Goal: Information Seeking & Learning: Check status

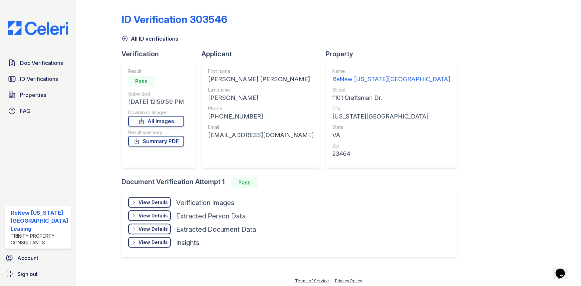
click at [41, 69] on div "Doc Verifications ID Verifications Properties FAQ" at bounding box center [38, 86] width 71 height 61
click at [49, 60] on span "Doc Verifications" at bounding box center [41, 63] width 43 height 8
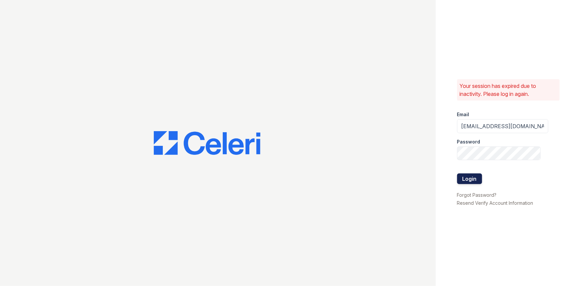
click at [473, 177] on button "Login" at bounding box center [469, 179] width 25 height 11
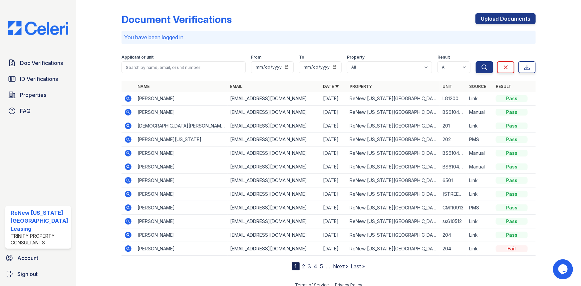
click at [125, 139] on icon at bounding box center [128, 140] width 8 height 8
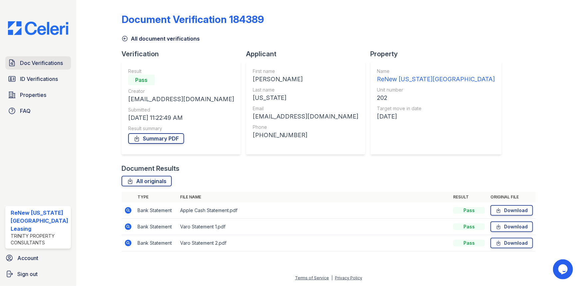
click at [31, 62] on span "Doc Verifications" at bounding box center [41, 63] width 43 height 8
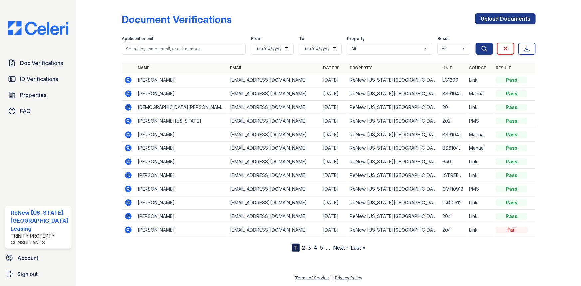
click at [129, 106] on icon at bounding box center [128, 107] width 7 height 7
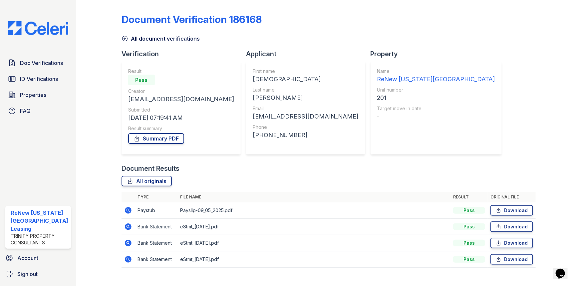
click at [127, 210] on icon at bounding box center [128, 210] width 2 height 2
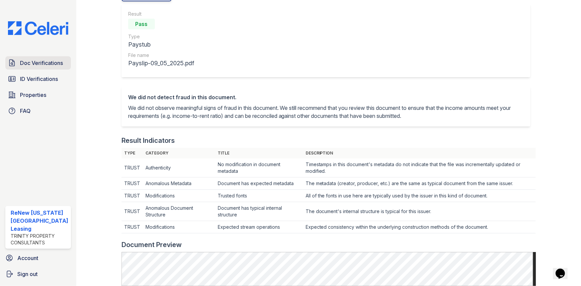
scroll to position [60, 0]
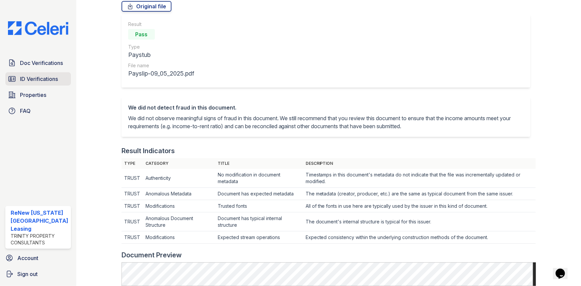
click at [43, 77] on span "ID Verifications" at bounding box center [39, 79] width 38 height 8
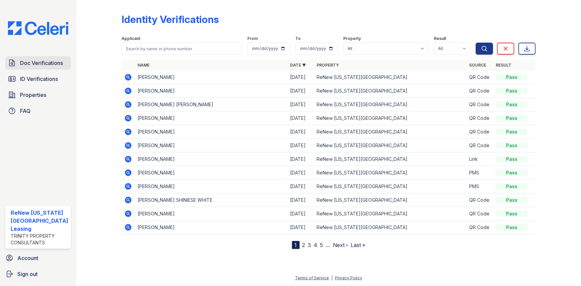
click at [37, 63] on span "Doc Verifications" at bounding box center [41, 63] width 43 height 8
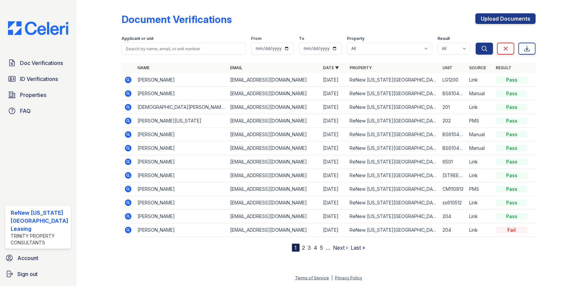
click at [126, 106] on icon at bounding box center [128, 107] width 8 height 8
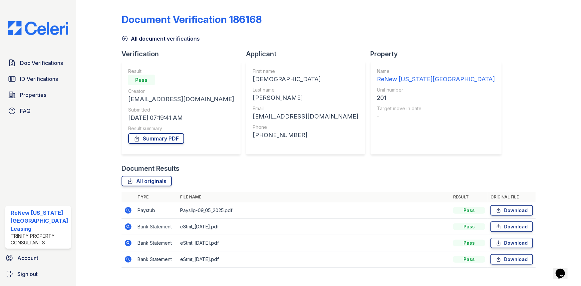
click at [125, 211] on icon at bounding box center [128, 210] width 7 height 7
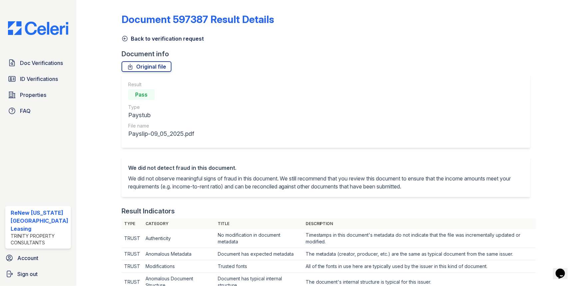
scroll to position [91, 0]
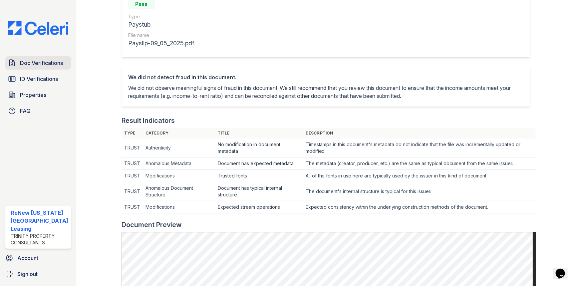
click at [41, 65] on span "Doc Verifications" at bounding box center [41, 63] width 43 height 8
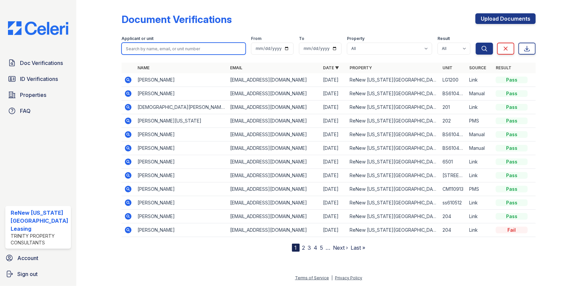
click at [161, 49] on input "search" at bounding box center [184, 49] width 125 height 12
type input "jones"
click at [476, 43] on button "Search" at bounding box center [484, 49] width 17 height 12
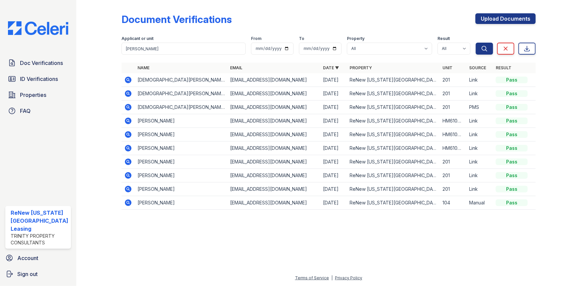
click at [126, 91] on icon at bounding box center [128, 93] width 7 height 7
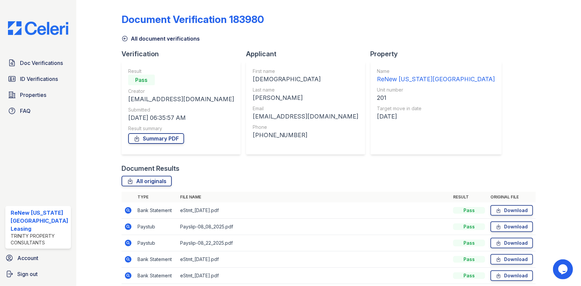
click at [125, 244] on icon at bounding box center [128, 243] width 7 height 7
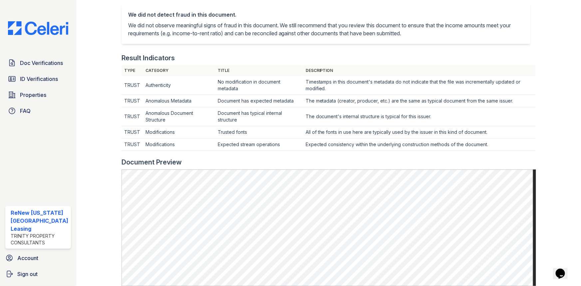
scroll to position [151, 0]
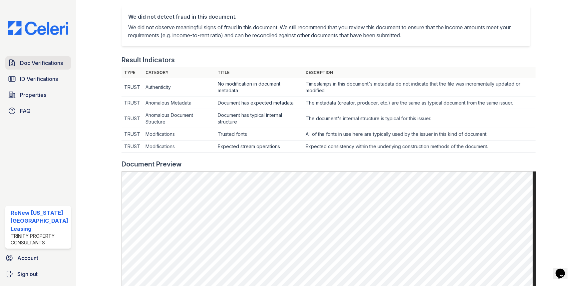
click at [43, 63] on span "Doc Verifications" at bounding box center [41, 63] width 43 height 8
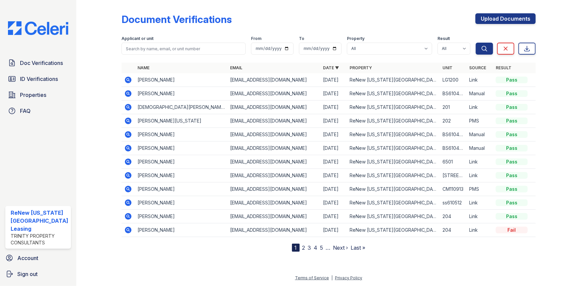
click at [127, 109] on icon at bounding box center [128, 107] width 7 height 7
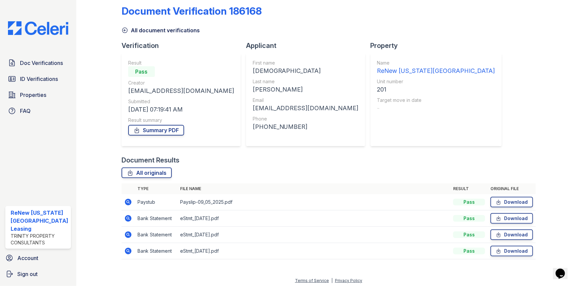
scroll to position [11, 0]
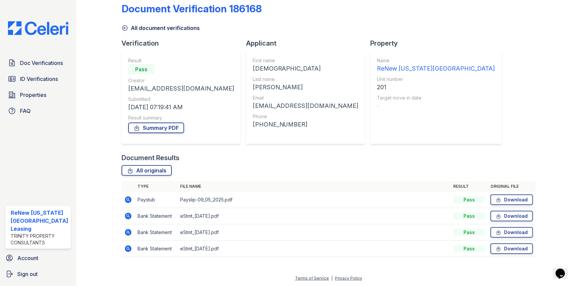
click at [127, 200] on icon at bounding box center [128, 200] width 8 height 8
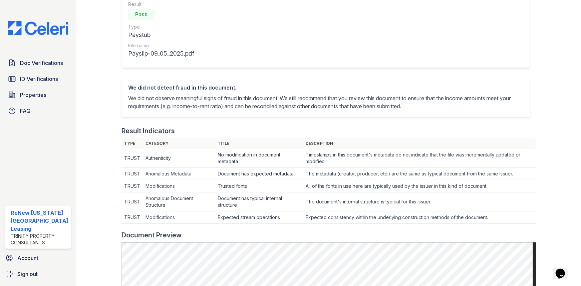
scroll to position [91, 0]
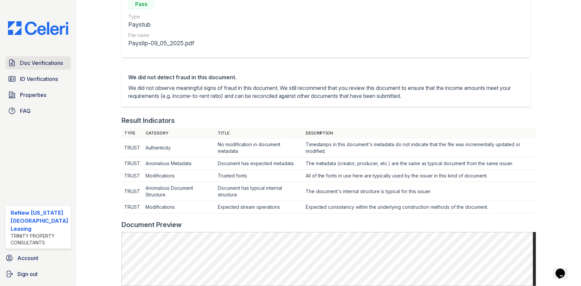
click at [38, 64] on span "Doc Verifications" at bounding box center [41, 63] width 43 height 8
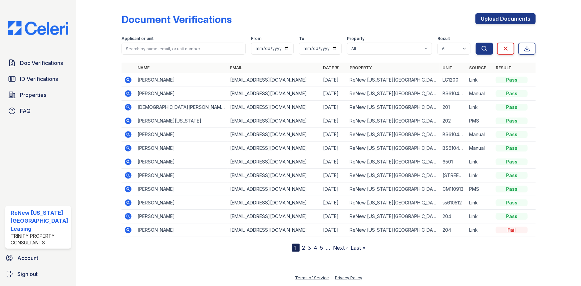
click at [129, 80] on icon at bounding box center [128, 80] width 7 height 7
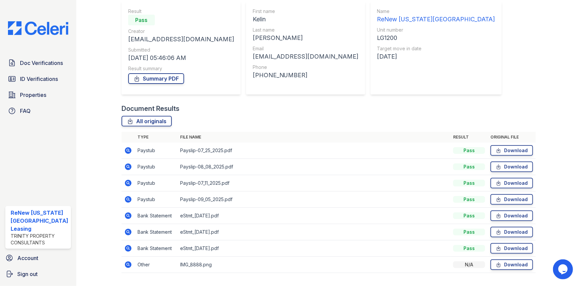
scroll to position [60, 0]
click at [125, 167] on icon at bounding box center [128, 166] width 7 height 7
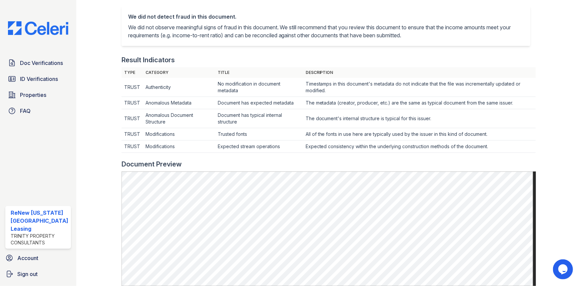
scroll to position [182, 0]
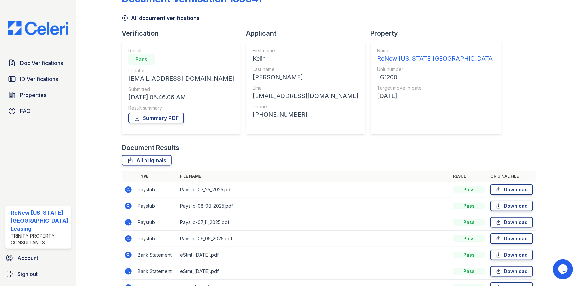
scroll to position [30, 0]
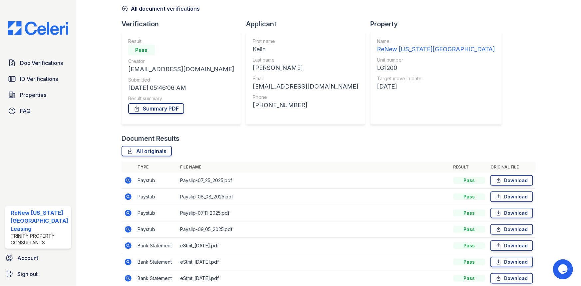
click at [125, 181] on icon at bounding box center [128, 180] width 7 height 7
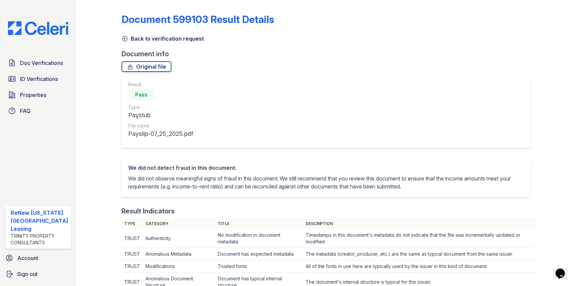
scroll to position [151, 0]
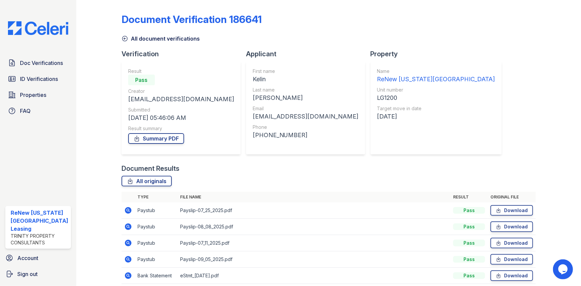
click at [127, 225] on icon at bounding box center [128, 227] width 7 height 7
click at [128, 258] on icon at bounding box center [128, 259] width 7 height 7
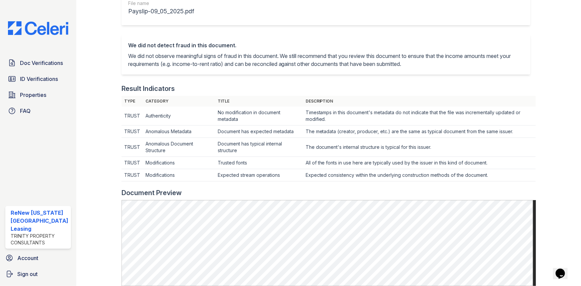
scroll to position [60, 0]
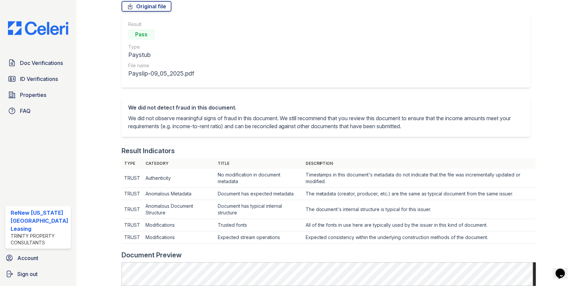
drag, startPoint x: 25, startPoint y: 0, endPoint x: 59, endPoint y: 181, distance: 183.7
click at [59, 186] on div "Doc Verifications ID Verifications Properties FAQ ReNew [US_STATE][GEOGRAPHIC_D…" at bounding box center [38, 143] width 76 height 286
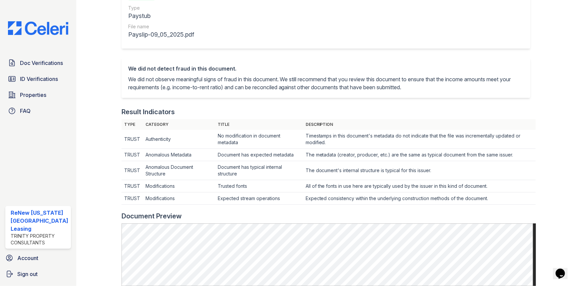
scroll to position [121, 0]
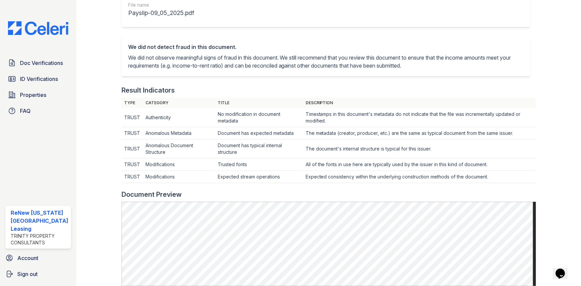
click at [37, 170] on div "Doc Verifications ID Verifications Properties FAQ ReNew Virginia Beach Leasing …" at bounding box center [38, 143] width 76 height 286
click at [26, 65] on span "Doc Verifications" at bounding box center [41, 63] width 43 height 8
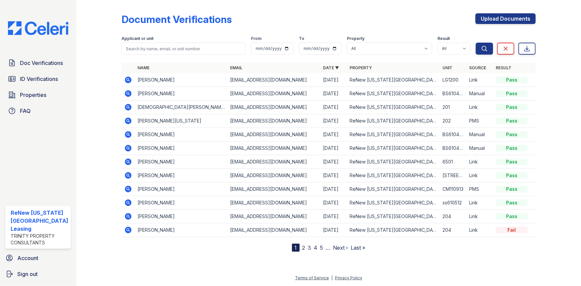
click at [130, 79] on icon at bounding box center [128, 80] width 7 height 7
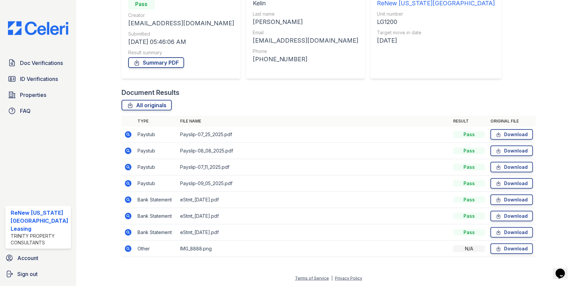
click at [127, 150] on icon at bounding box center [128, 151] width 2 height 2
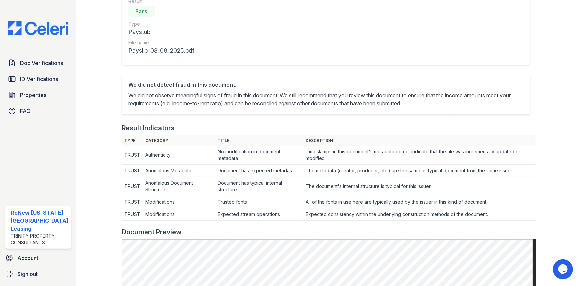
scroll to position [121, 0]
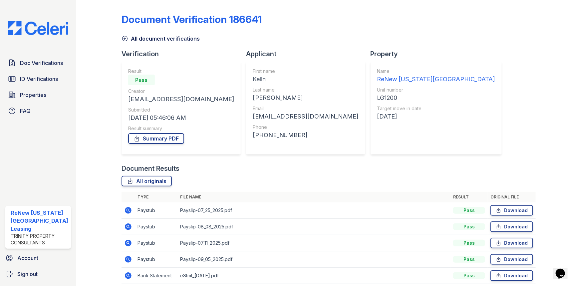
click at [127, 209] on icon at bounding box center [128, 210] width 2 height 2
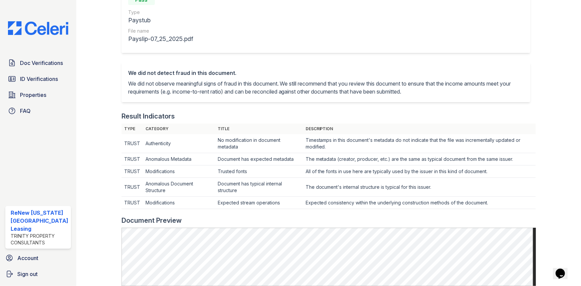
scroll to position [182, 0]
